Goal: Information Seeking & Learning: Learn about a topic

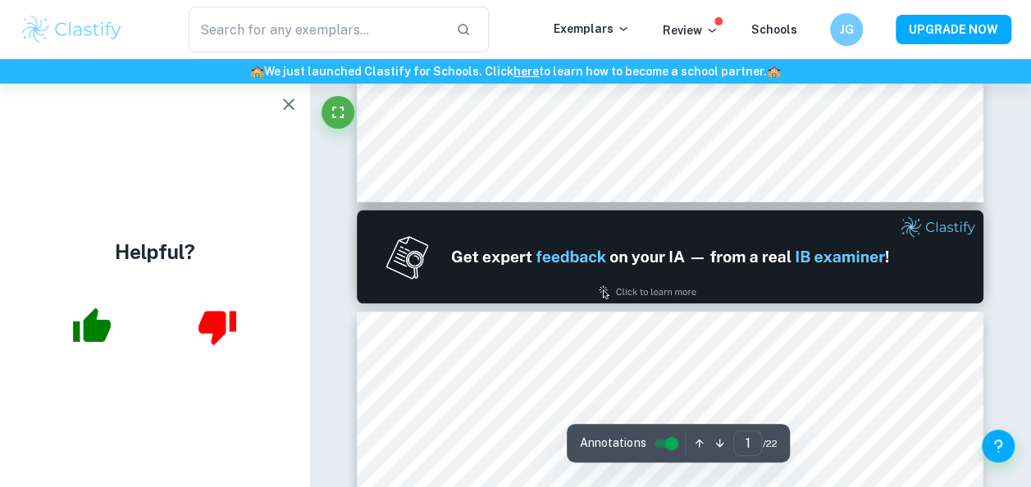
type input "2"
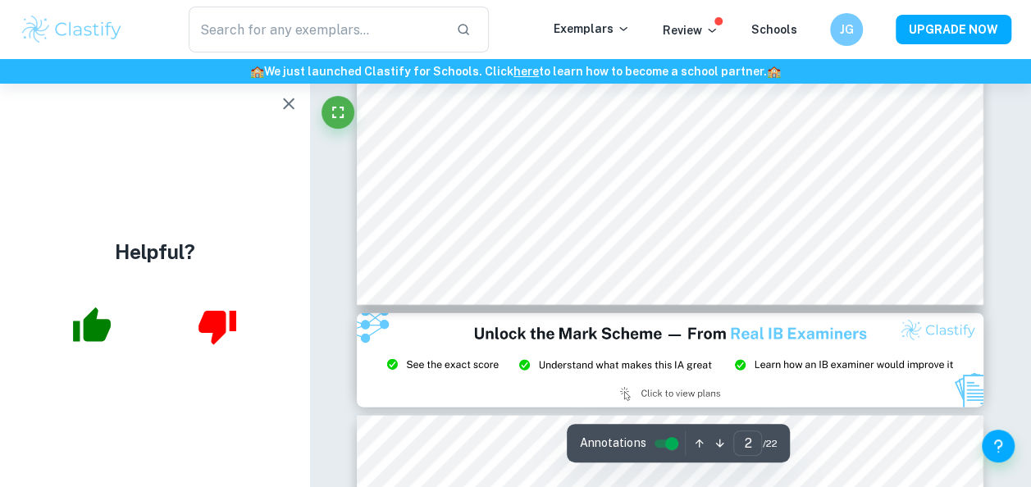
scroll to position [1706, 0]
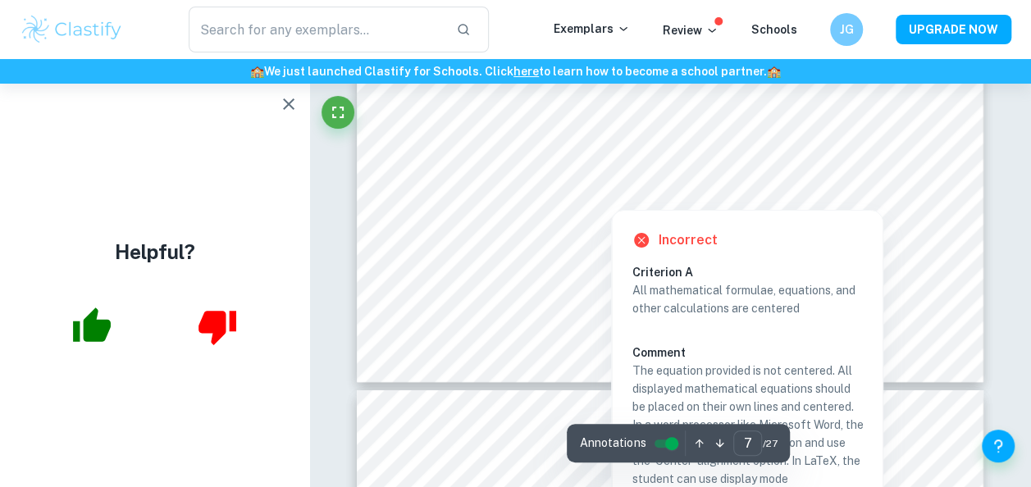
scroll to position [6176, 0]
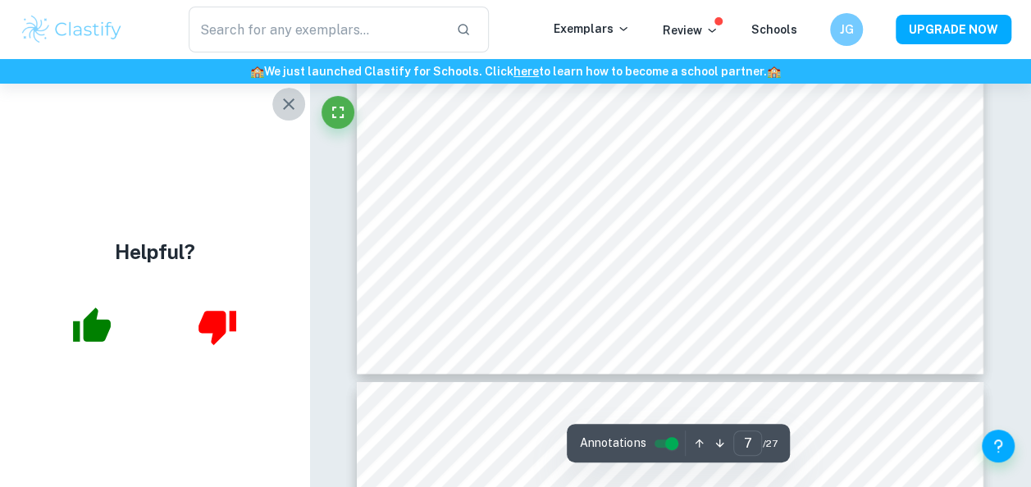
click at [287, 102] on icon "button" at bounding box center [288, 103] width 11 height 11
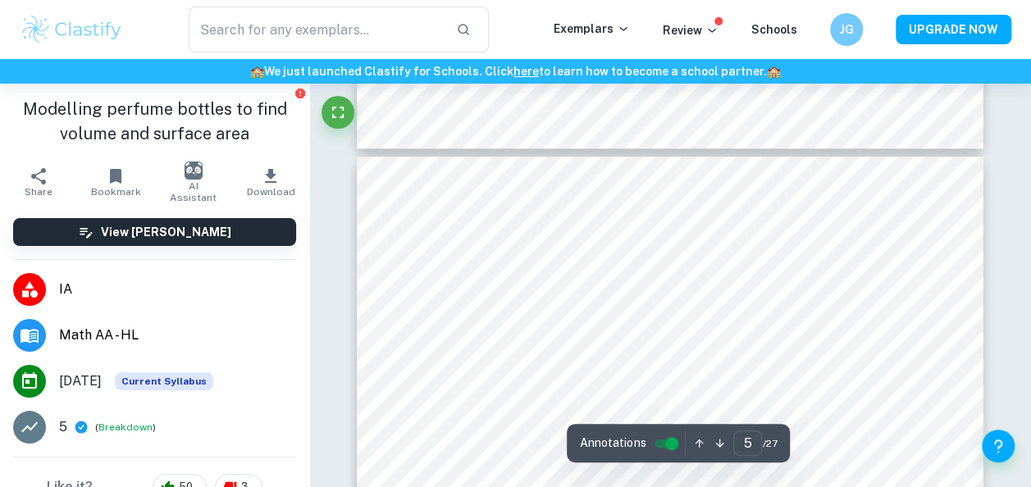
scroll to position [3707, 0]
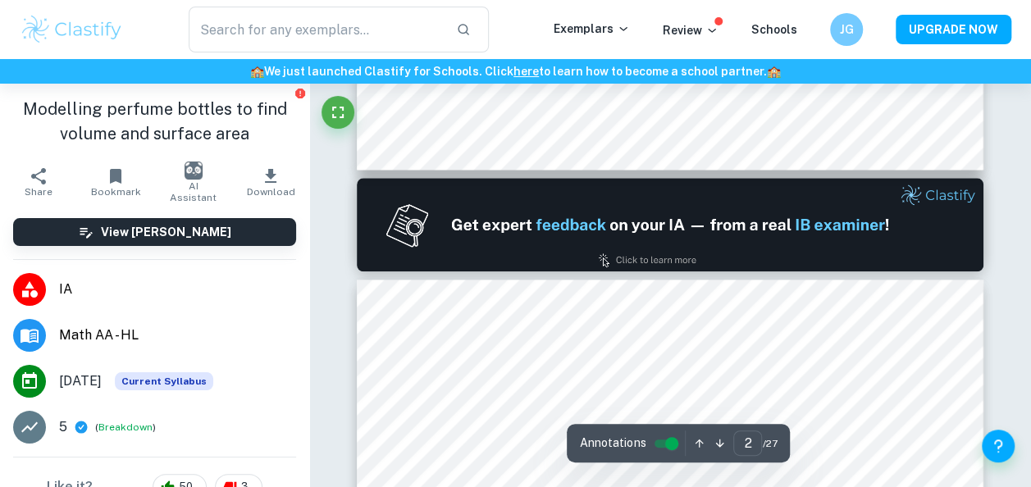
type input "1"
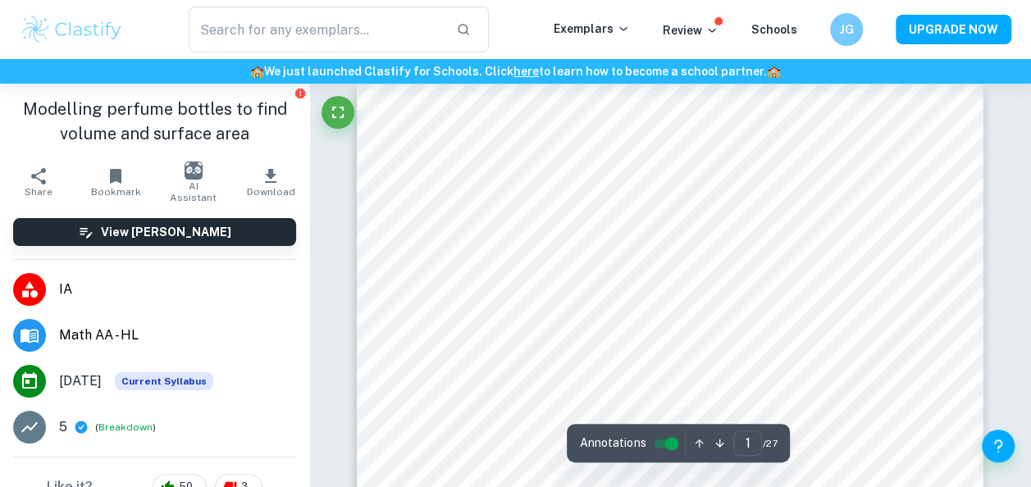
scroll to position [13, 0]
